Goal: Transaction & Acquisition: Download file/media

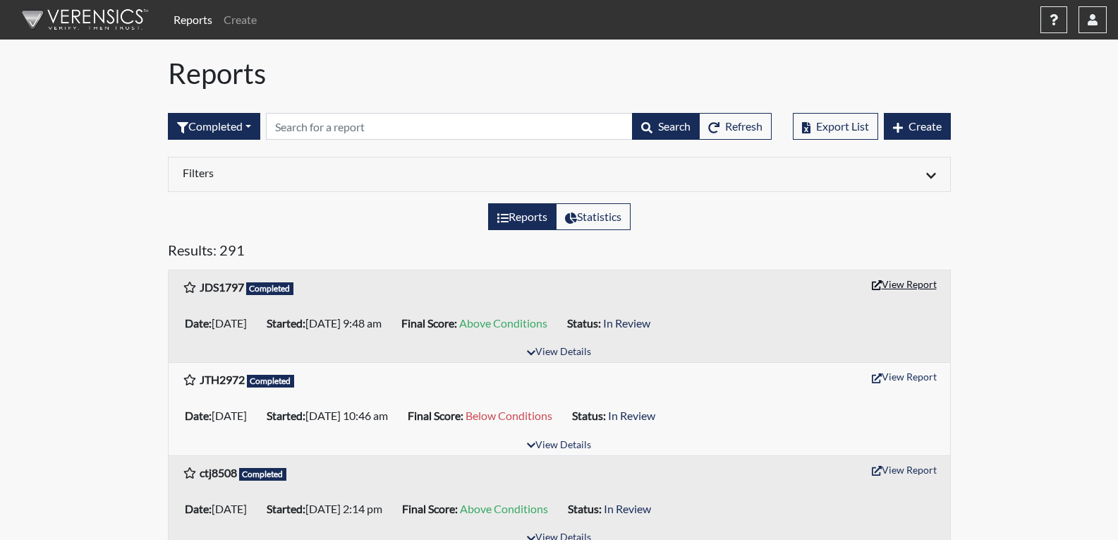
click at [896, 283] on button "View Report" at bounding box center [904, 284] width 78 height 22
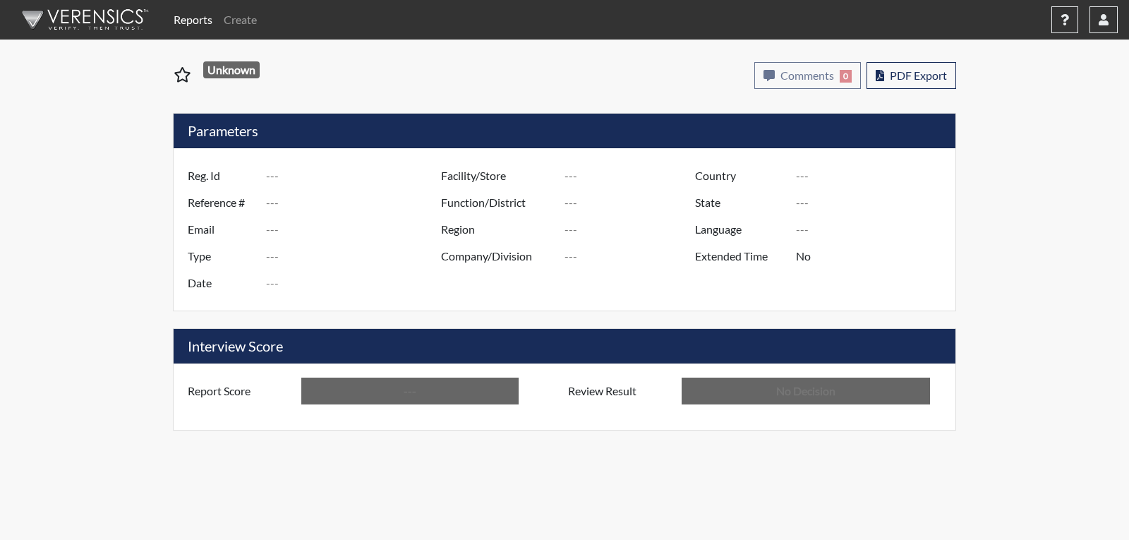
type input "JDS1797"
type input "51530"
type input "---"
type input "Corrections Pre-Employment"
type input "Oct 1, 2025"
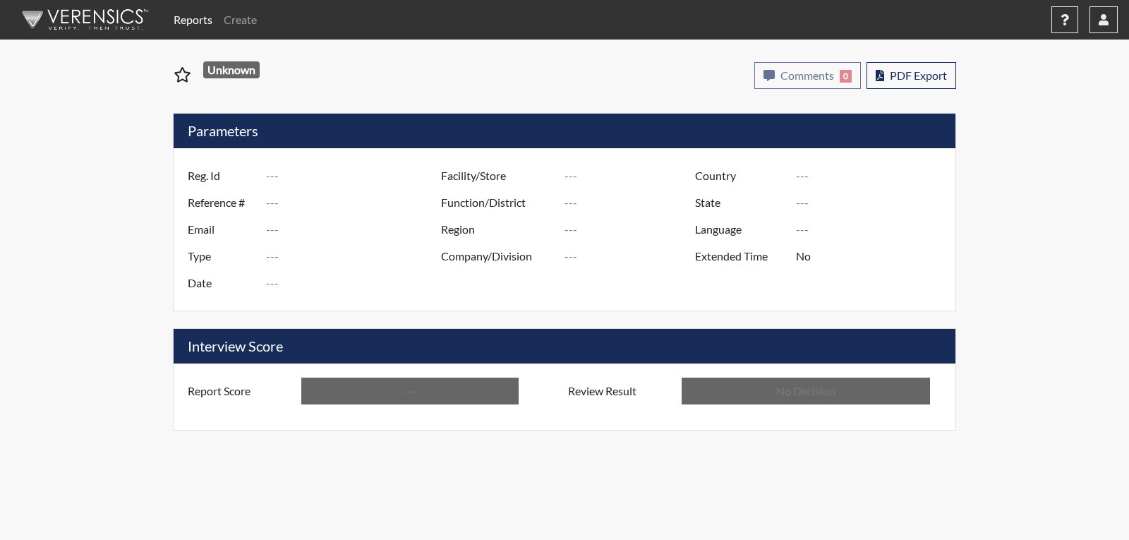
type input "[PERSON_NAME]"
type input "[GEOGRAPHIC_DATA]"
type input "[US_STATE]"
type input "English"
type input "Above Conditions"
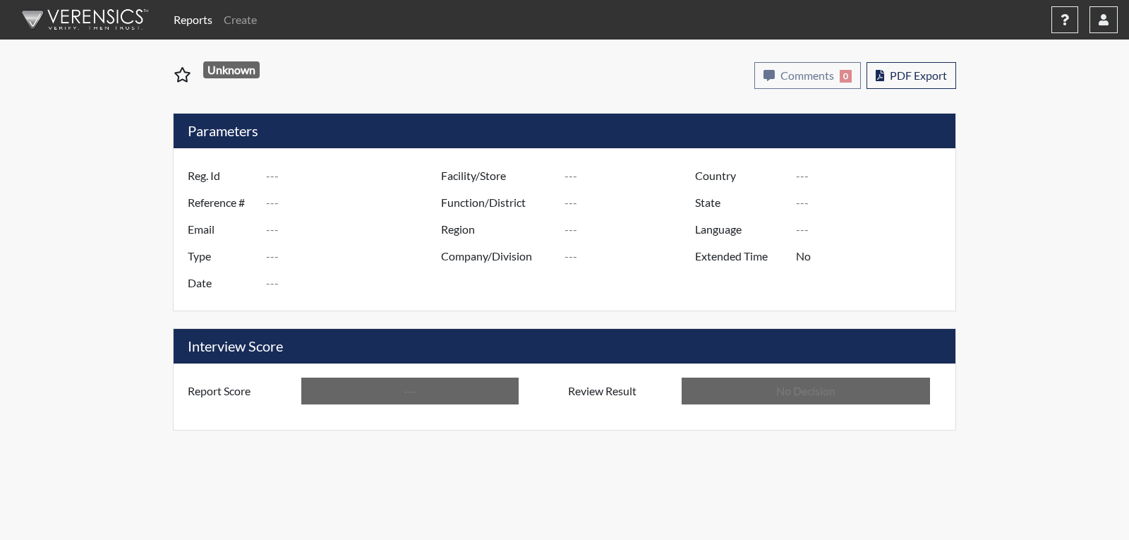
type input "In Review"
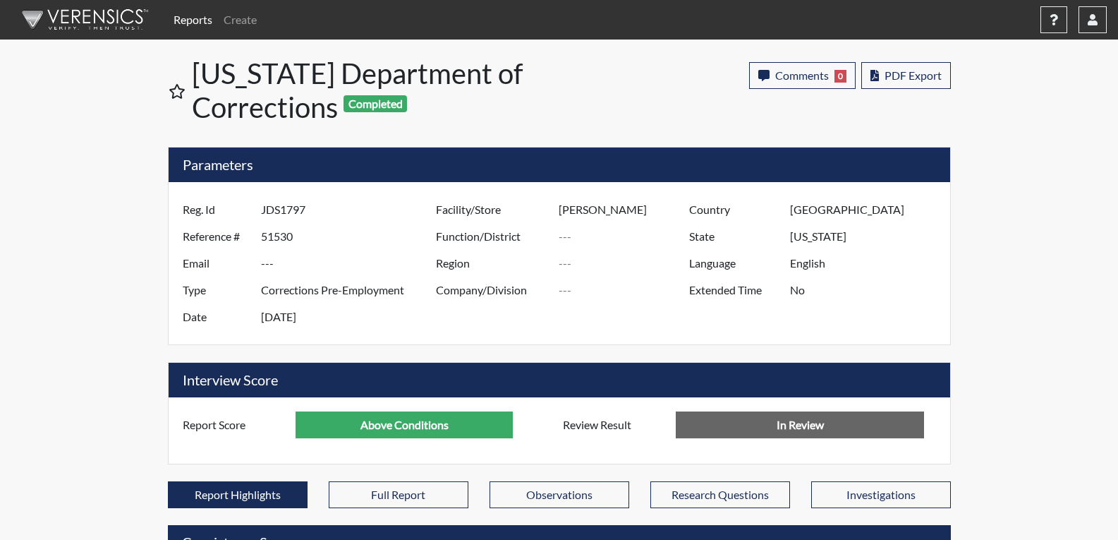
scroll to position [234, 586]
click at [916, 80] on span "PDF Export" at bounding box center [913, 74] width 57 height 13
